Goal: Find specific fact: Find specific fact

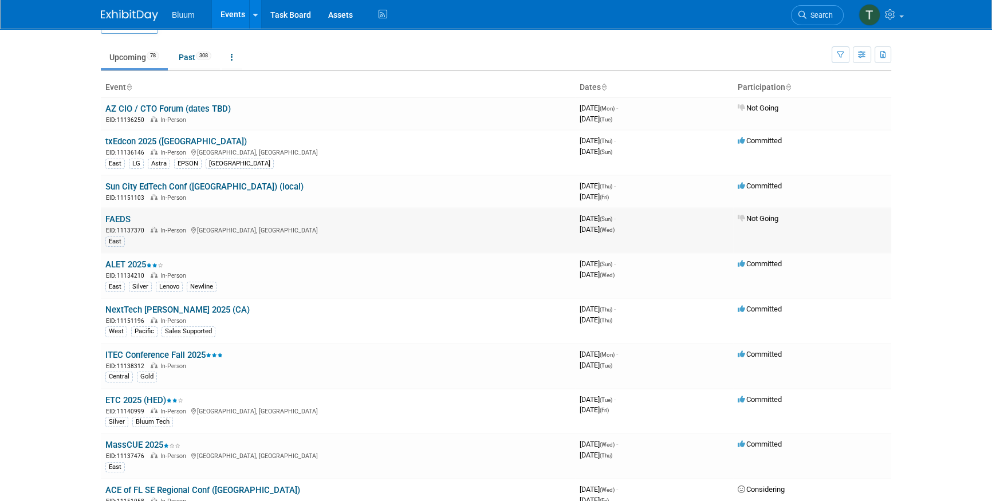
scroll to position [52, 0]
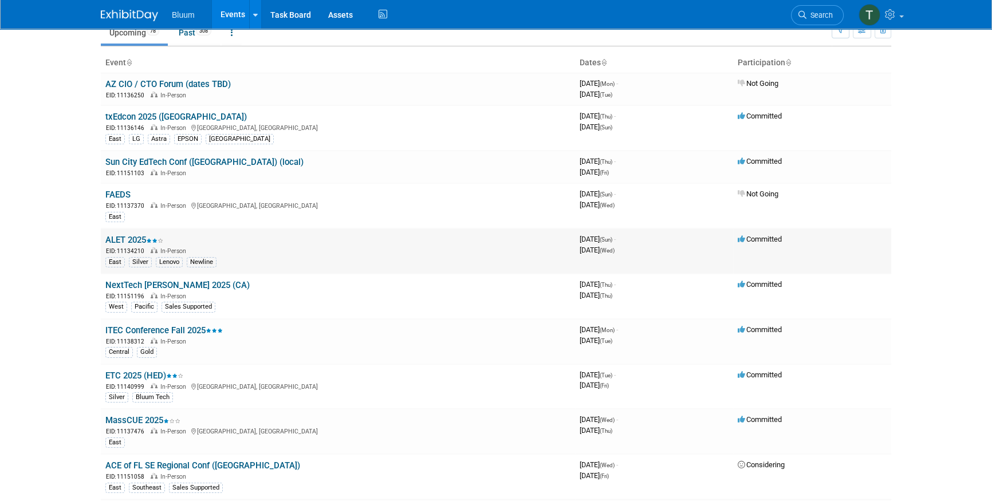
click at [115, 235] on link "ALET 2025" at bounding box center [134, 240] width 58 height 10
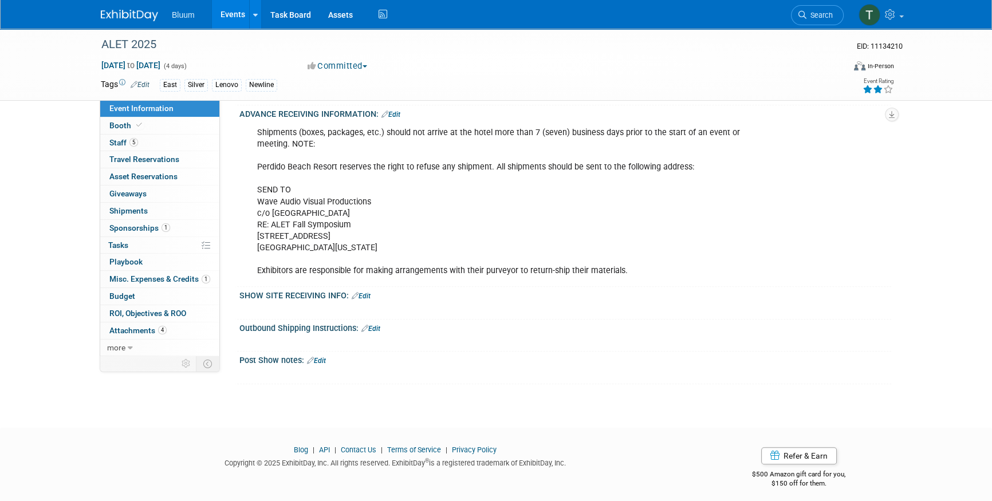
scroll to position [544, 0]
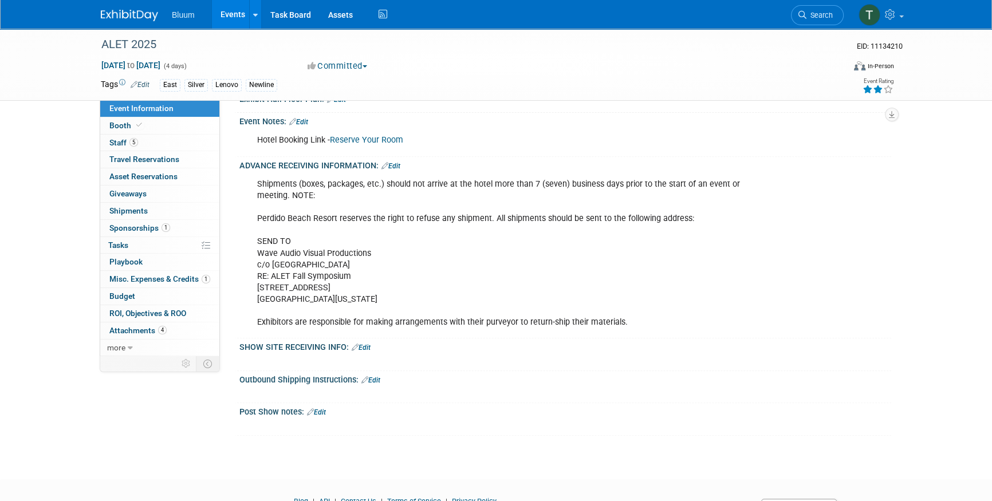
click at [356, 267] on div "Shipments (boxes, packages, etc.) should not arrive at the hotel more than 7 (s…" at bounding box center [507, 253] width 516 height 161
drag, startPoint x: 316, startPoint y: 257, endPoint x: 378, endPoint y: 256, distance: 61.9
click at [316, 257] on div "Shipments (boxes, packages, etc.) should not arrive at the hotel more than 7 (s…" at bounding box center [507, 253] width 516 height 161
drag, startPoint x: 356, startPoint y: 259, endPoint x: 273, endPoint y: 257, distance: 83.6
click at [273, 257] on div "Shipments (boxes, packages, etc.) should not arrive at the hotel more than 7 (s…" at bounding box center [507, 253] width 516 height 161
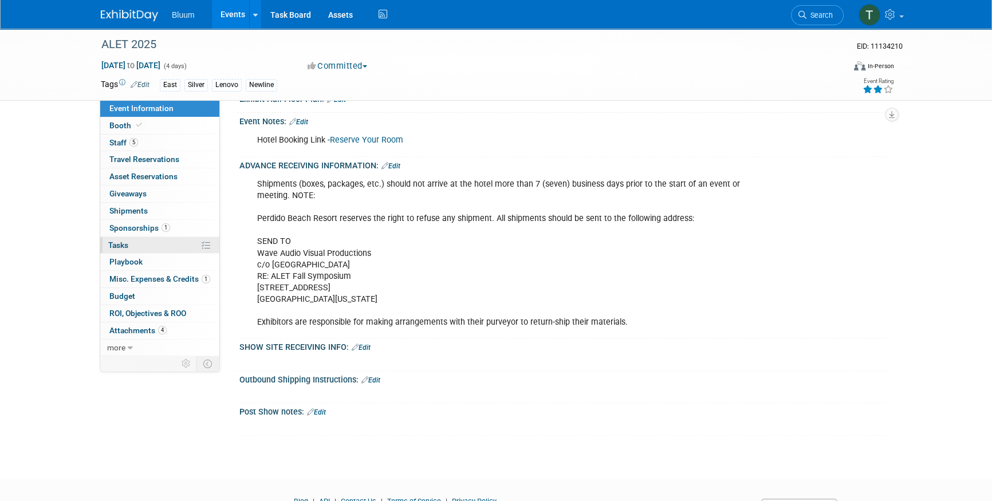
copy div "[GEOGRAPHIC_DATA]"
click at [379, 284] on div "Shipments (boxes, packages, etc.) should not arrive at the hotel more than 7 (s…" at bounding box center [507, 253] width 516 height 161
drag, startPoint x: 374, startPoint y: 281, endPoint x: 255, endPoint y: 284, distance: 119.2
click at [255, 284] on div "Shipments (boxes, packages, etc.) should not arrive at the hotel more than 7 (s…" at bounding box center [507, 253] width 516 height 161
copy div "[STREET_ADDRESS]"
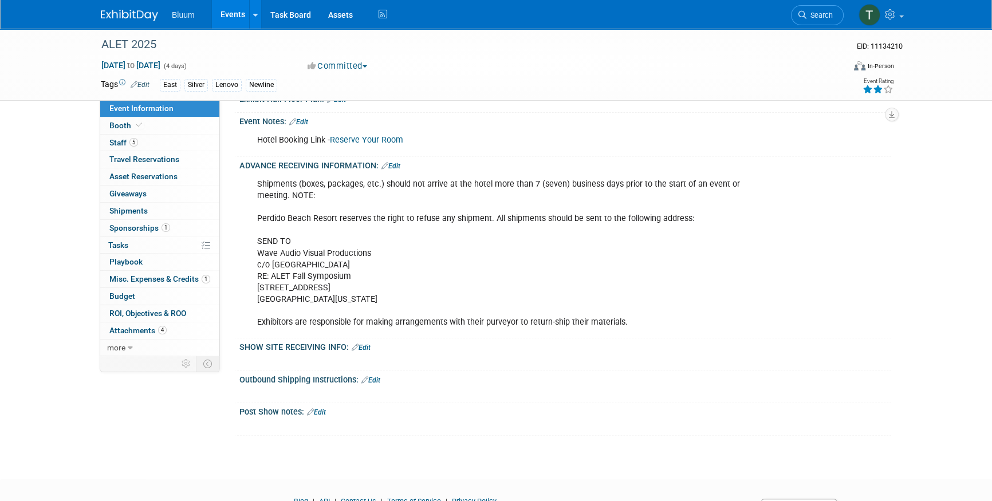
drag, startPoint x: 317, startPoint y: 298, endPoint x: 364, endPoint y: 298, distance: 47.0
click at [317, 298] on div "Shipments (boxes, packages, etc.) should not arrive at the hotel more than 7 (s…" at bounding box center [507, 253] width 516 height 161
drag, startPoint x: 389, startPoint y: 298, endPoint x: 250, endPoint y: 293, distance: 138.7
click at [250, 293] on div "Shipments (boxes, packages, etc.) should not arrive at the hotel more than 7 (s…" at bounding box center [507, 253] width 516 height 161
copy div "[GEOGRAPHIC_DATA][US_STATE]"
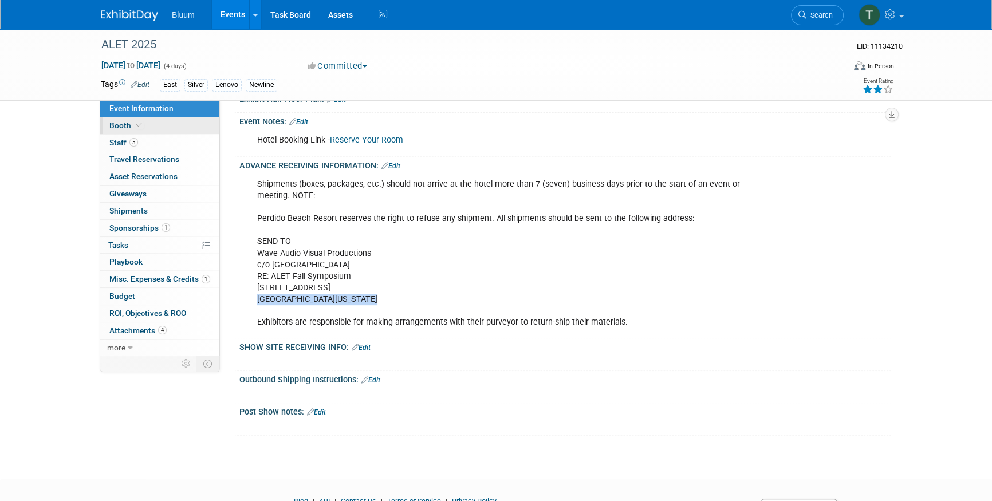
click at [138, 117] on link "Booth" at bounding box center [159, 125] width 119 height 17
